Goal: Information Seeking & Learning: Learn about a topic

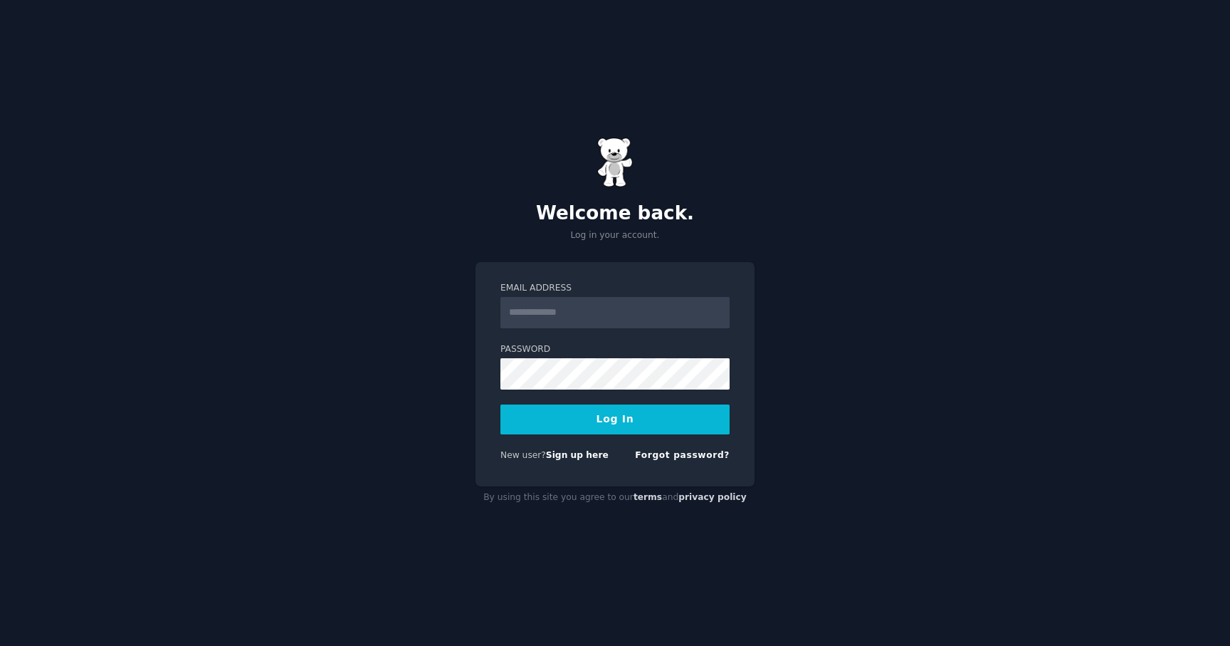
click at [538, 307] on input "Email Address" at bounding box center [614, 312] width 229 height 31
click at [537, 313] on input "Email Address" at bounding box center [614, 312] width 229 height 31
click at [616, 155] on img at bounding box center [615, 162] width 36 height 50
click at [588, 310] on input "Email Address" at bounding box center [614, 312] width 229 height 31
click at [552, 313] on input "Email Address" at bounding box center [614, 312] width 229 height 31
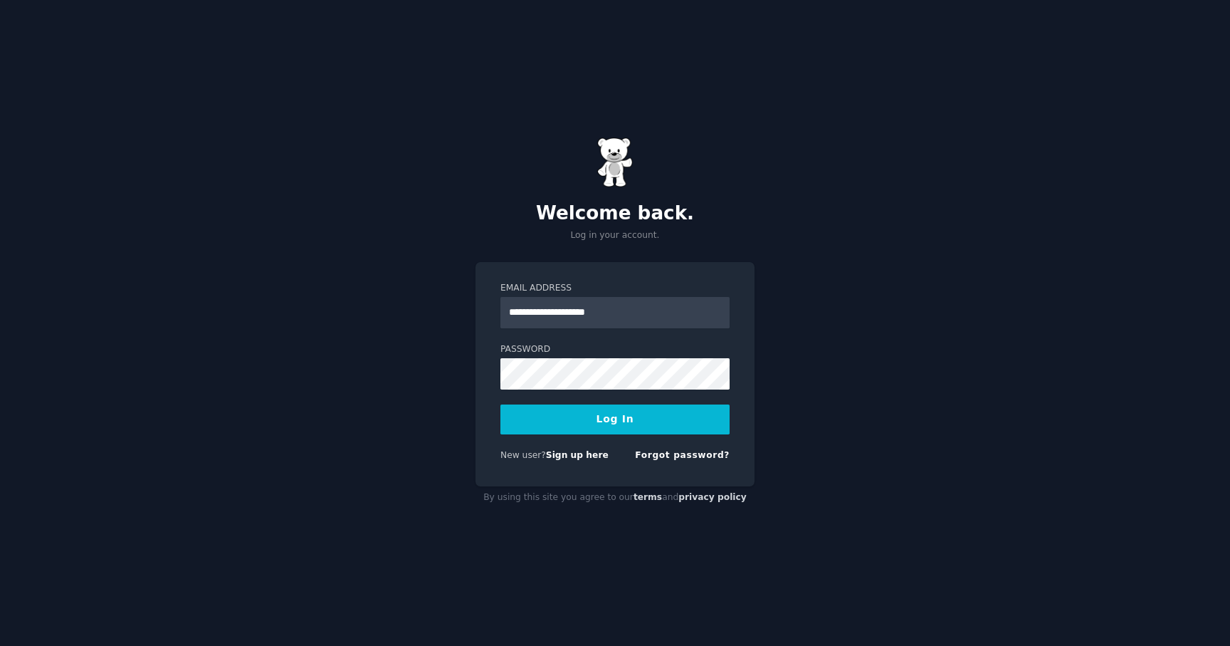
type input "**********"
click at [590, 414] on button "Log In" at bounding box center [614, 419] width 229 height 30
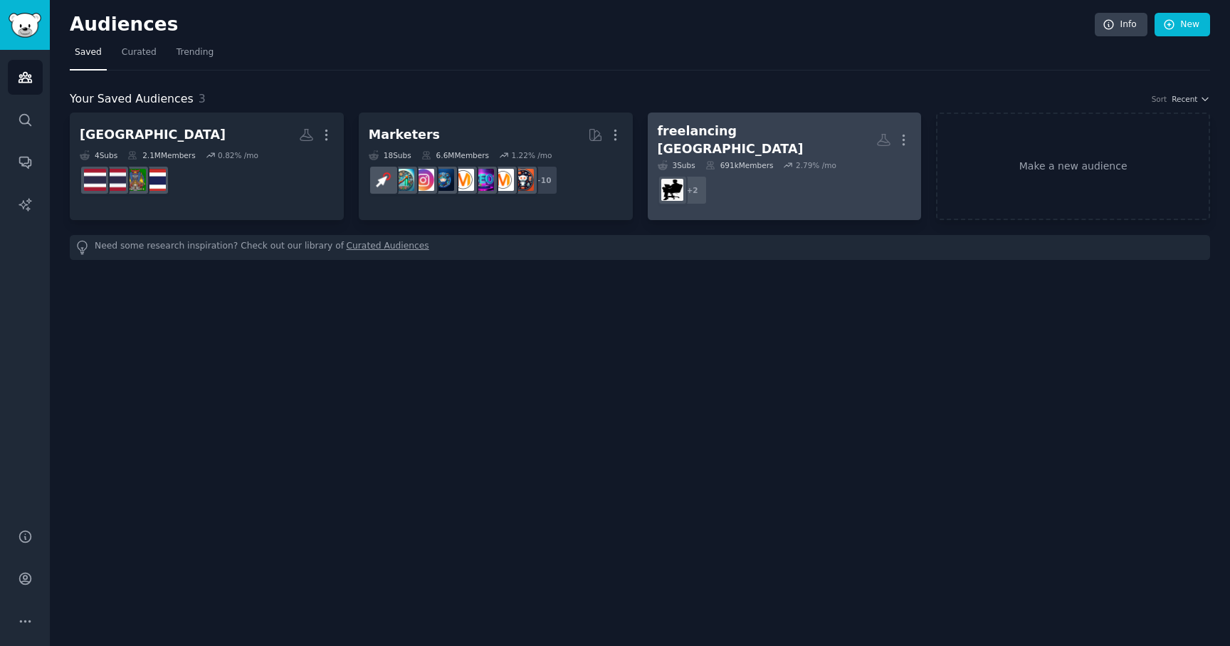
click at [746, 132] on div "freelancing [GEOGRAPHIC_DATA]" at bounding box center [767, 139] width 219 height 35
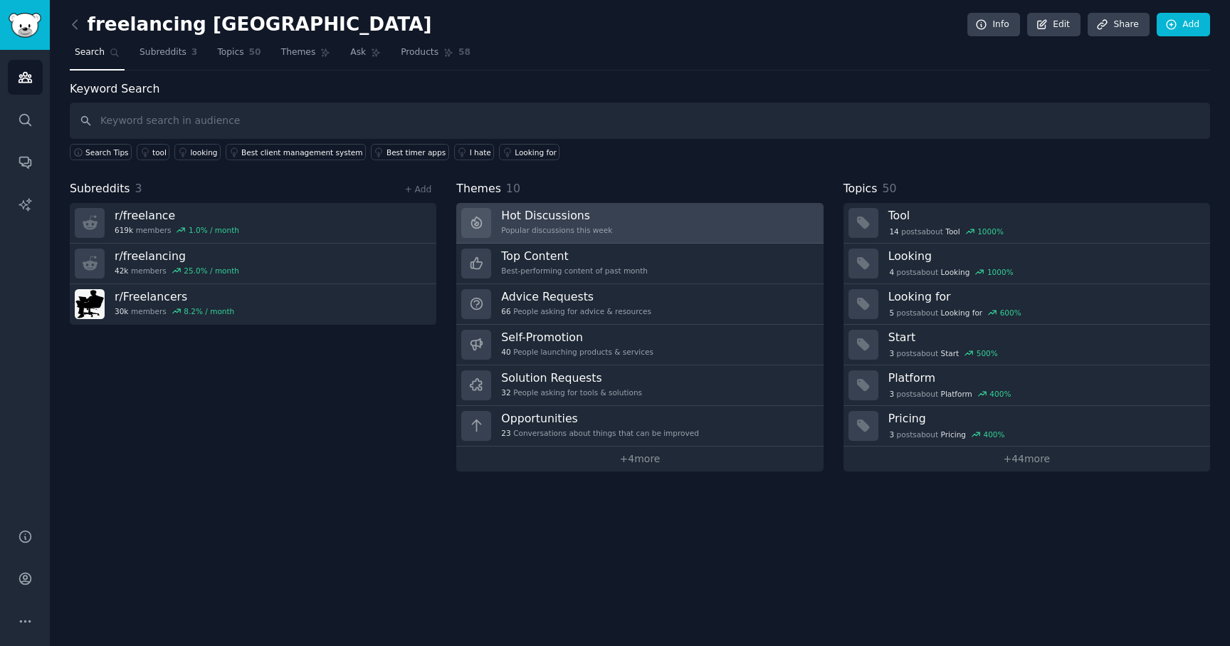
click at [530, 225] on div "Popular discussions this week" at bounding box center [556, 230] width 111 height 10
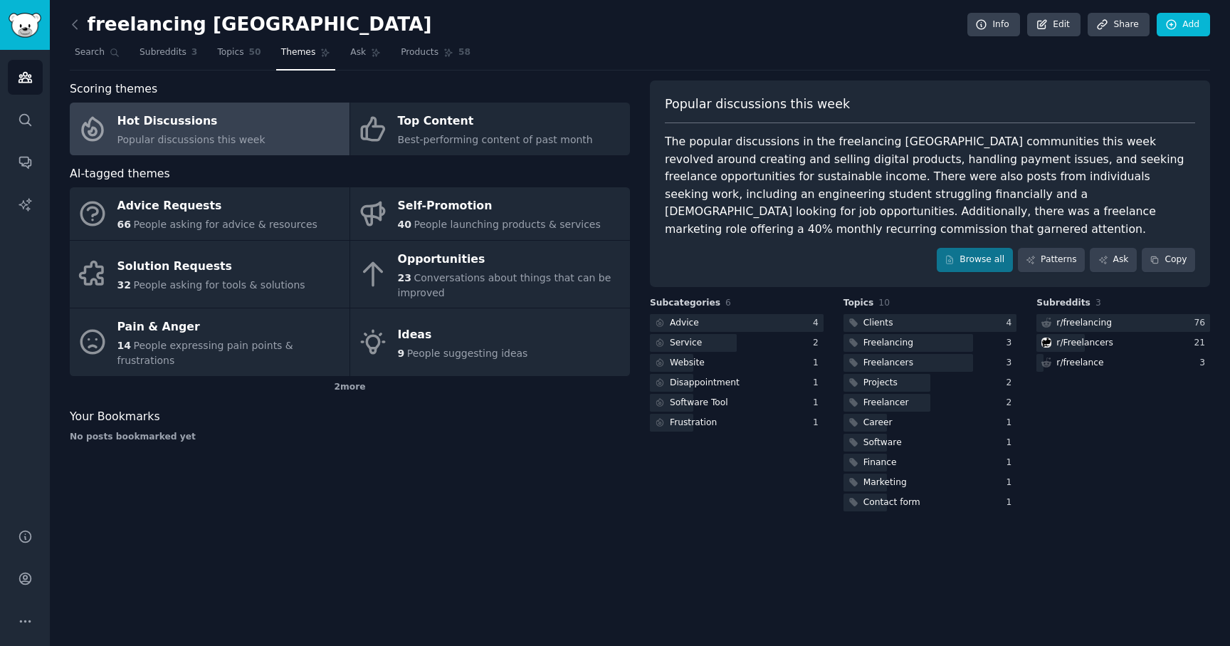
click at [169, 129] on div "Hot Discussions" at bounding box center [191, 121] width 148 height 23
click at [984, 248] on link "Browse all" at bounding box center [975, 260] width 76 height 24
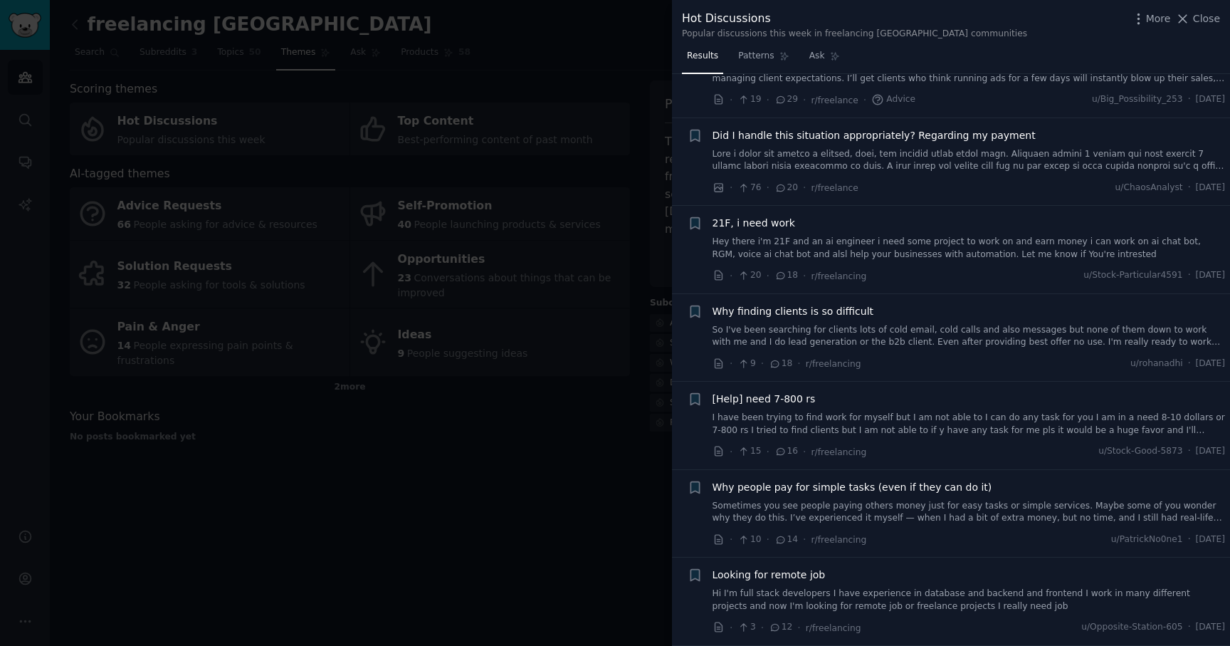
scroll to position [597, 0]
click at [1199, 21] on span "Close" at bounding box center [1206, 18] width 27 height 15
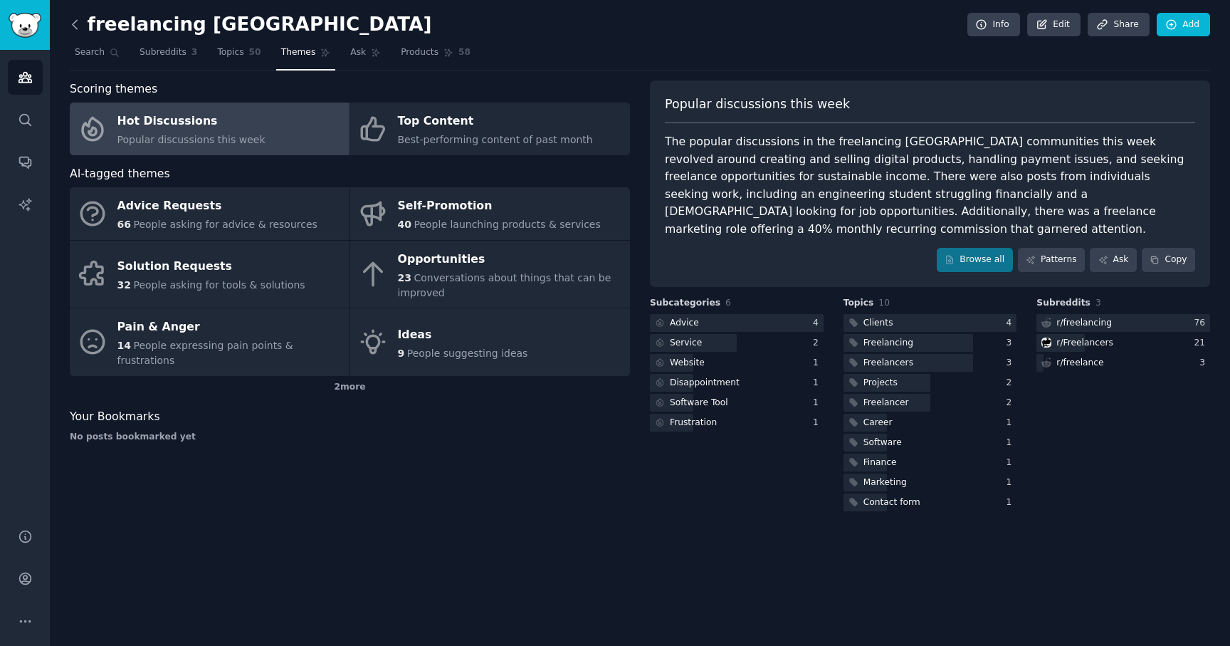
click at [75, 28] on icon at bounding box center [75, 24] width 15 height 15
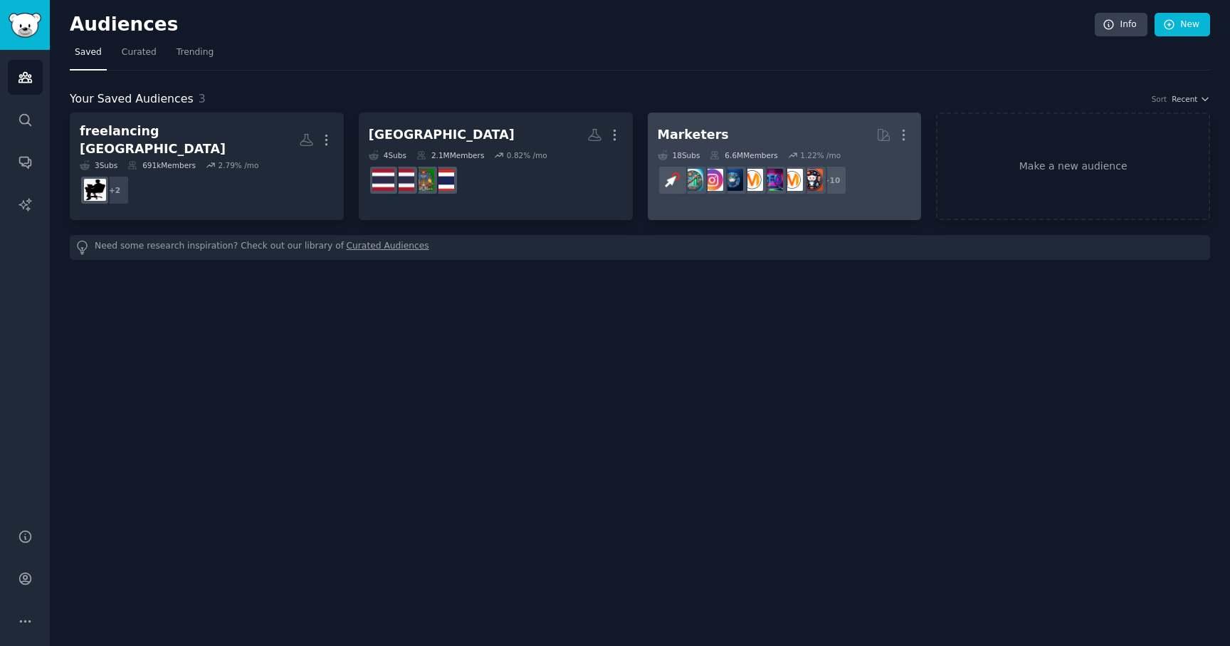
click at [698, 137] on div "Marketers" at bounding box center [693, 135] width 71 height 18
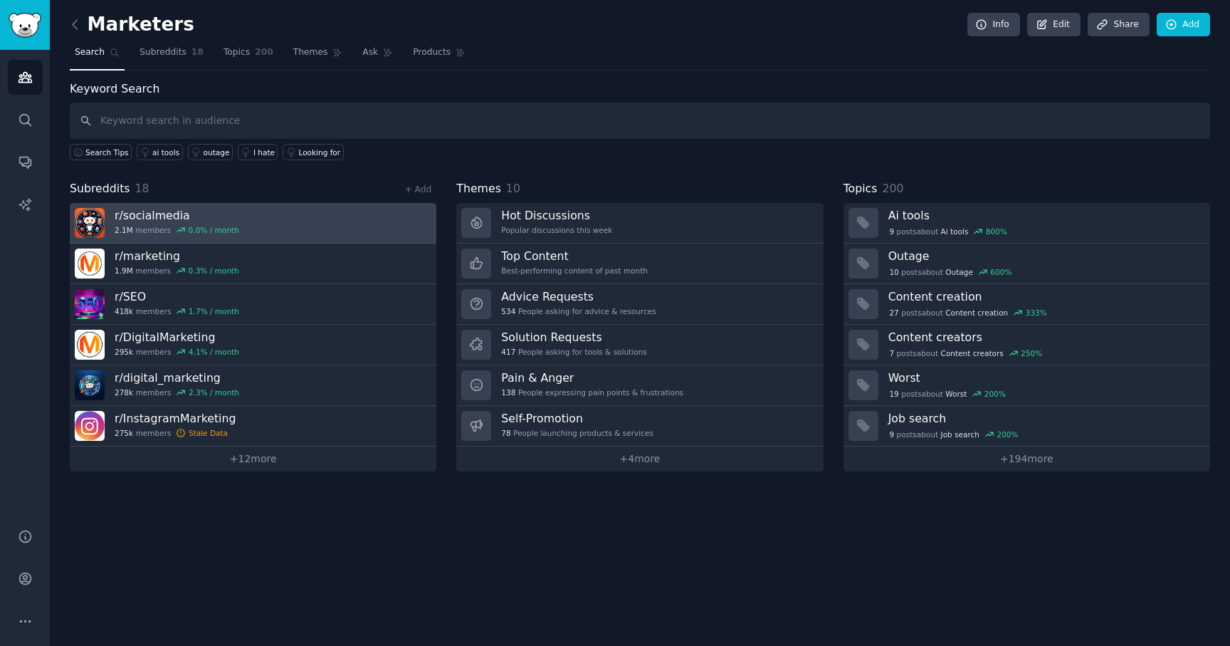
click at [154, 218] on h3 "r/ socialmedia" at bounding box center [177, 215] width 125 height 15
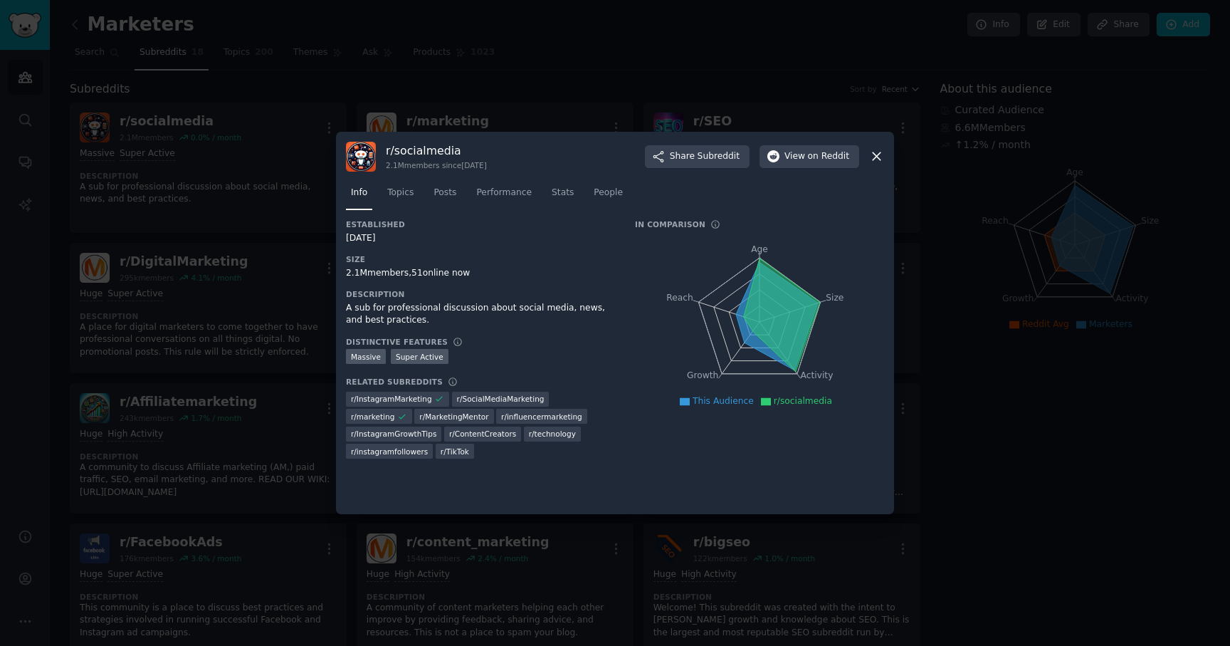
click at [876, 157] on icon at bounding box center [877, 157] width 8 height 8
